Goal: Transaction & Acquisition: Purchase product/service

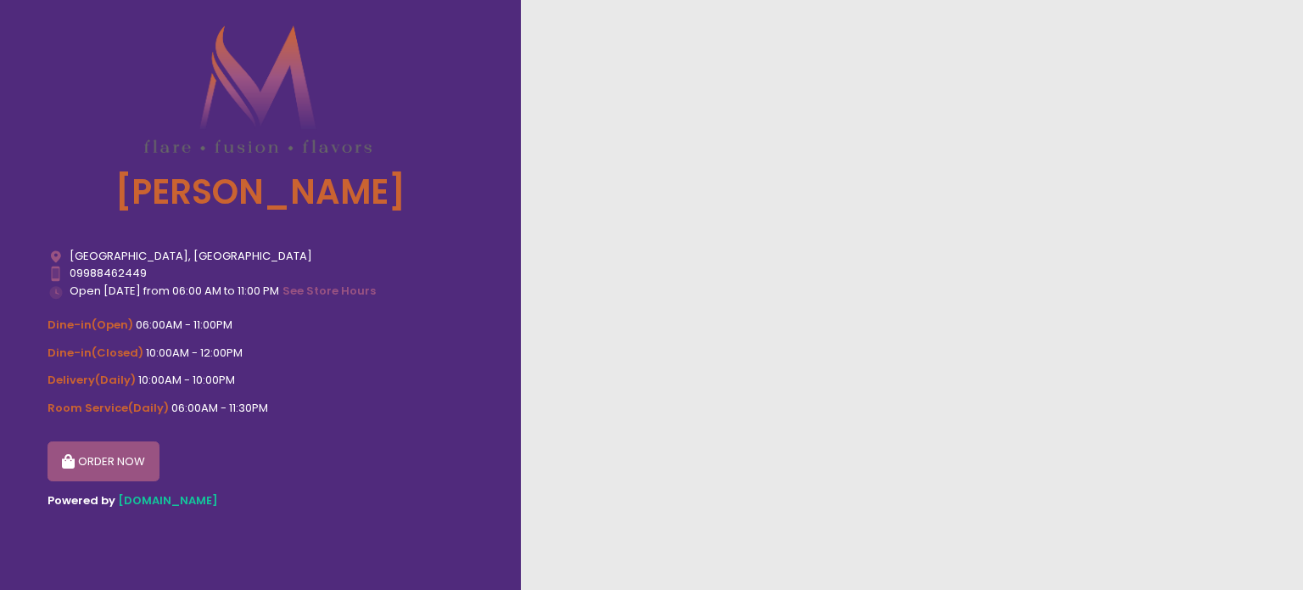
click at [124, 461] on button "ORDER NOW" at bounding box center [104, 461] width 112 height 41
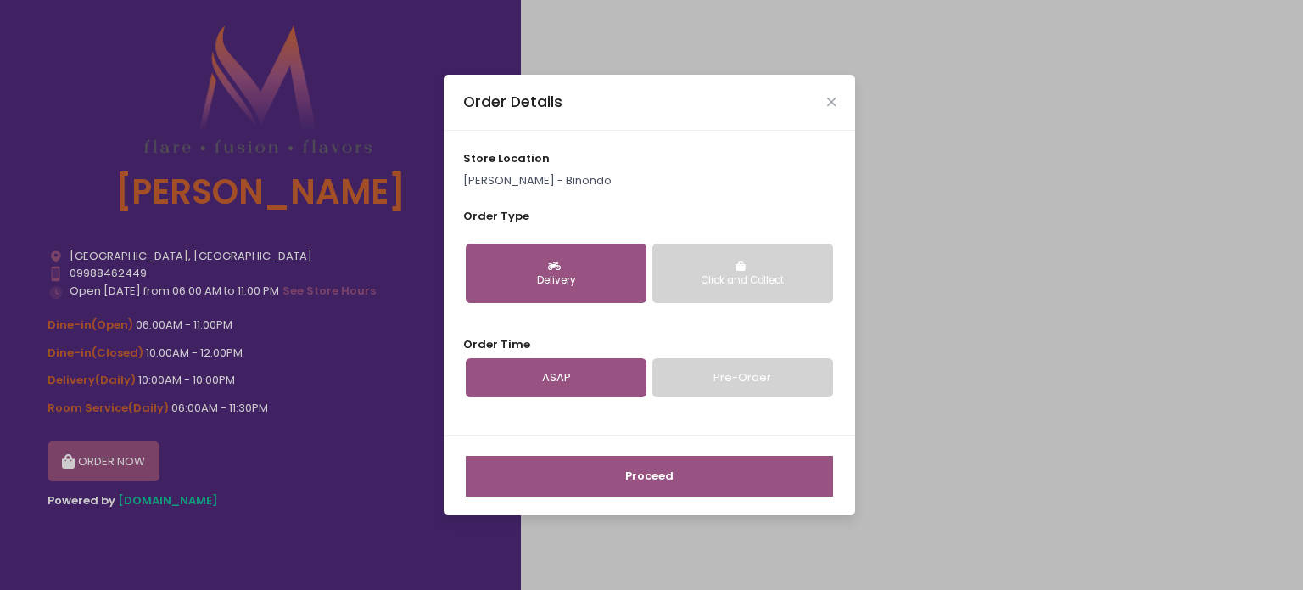
click at [674, 469] on button "Proceed" at bounding box center [649, 476] width 367 height 41
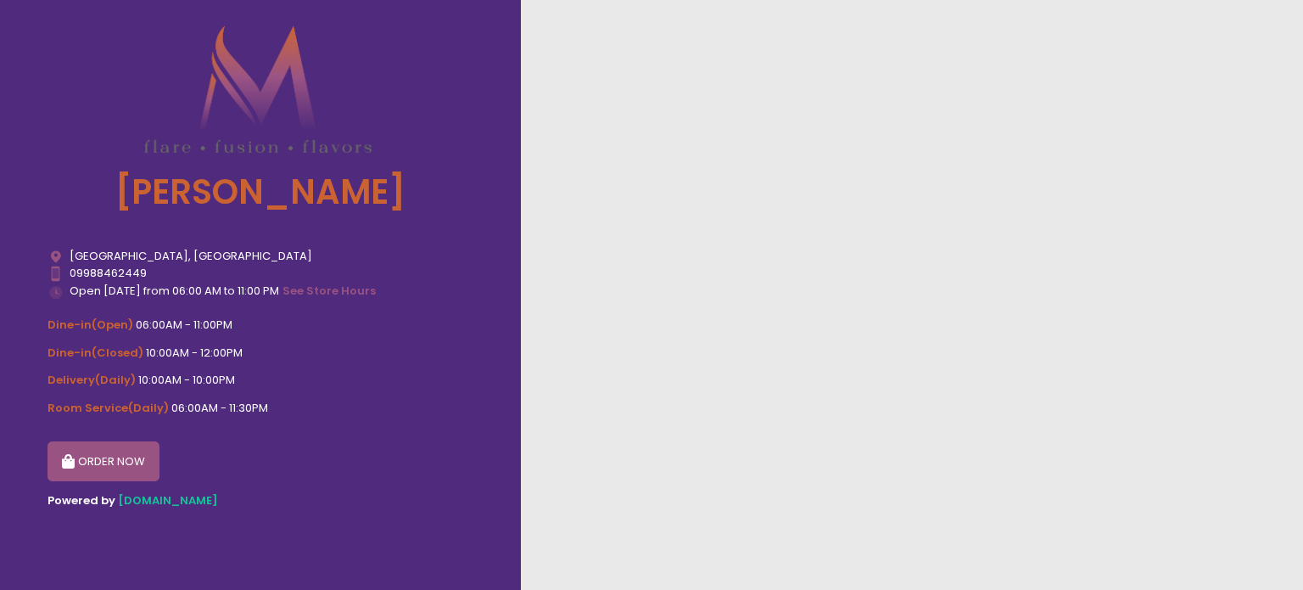
click at [103, 456] on button "ORDER NOW" at bounding box center [104, 461] width 112 height 41
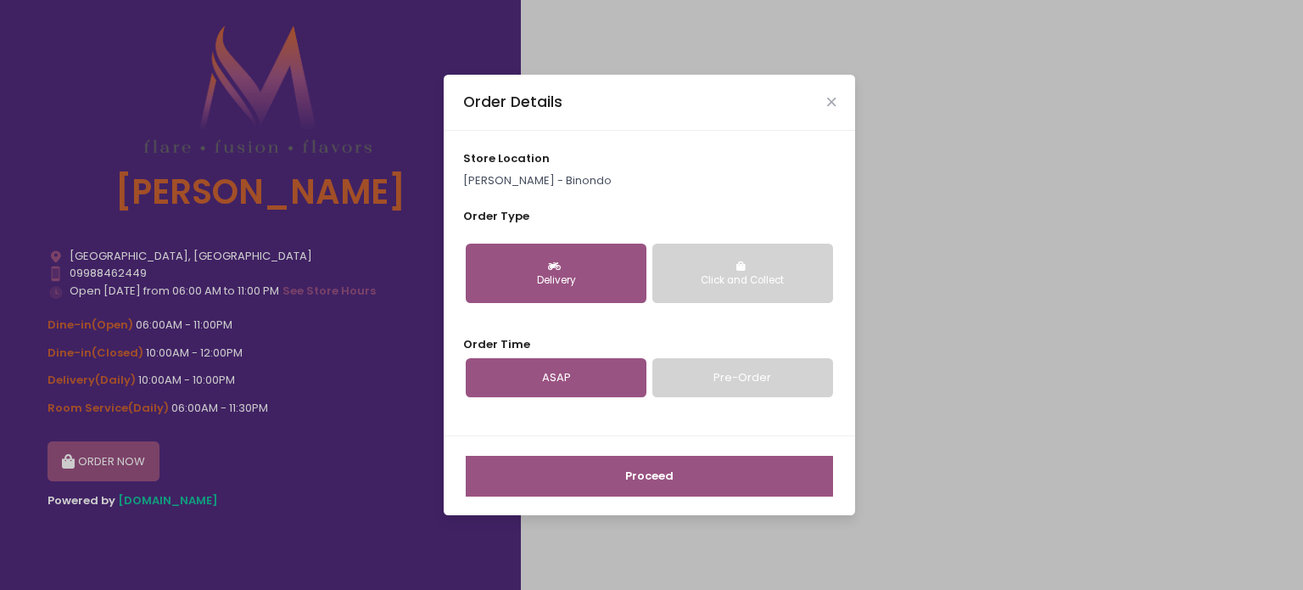
click at [641, 487] on button "Proceed" at bounding box center [649, 476] width 367 height 41
